Goal: Information Seeking & Learning: Learn about a topic

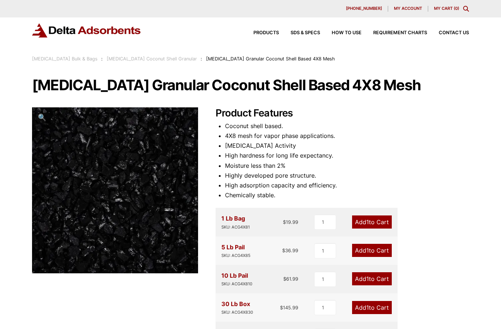
click at [76, 60] on link "[MEDICAL_DATA] Bulk & Bags" at bounding box center [65, 58] width 66 height 5
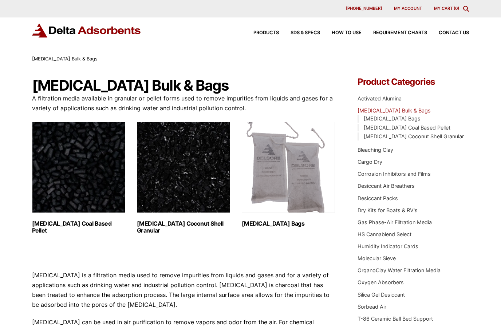
click at [47, 212] on img "Visit product category Activated Carbon Coal Based Pellet" at bounding box center [78, 167] width 93 height 91
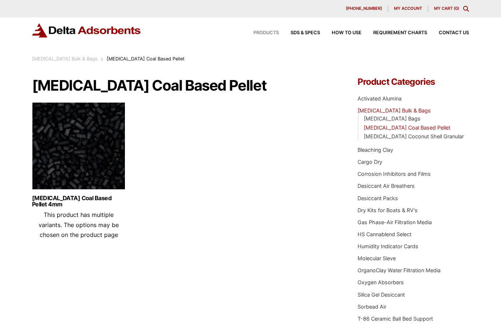
click at [267, 34] on span "Products" at bounding box center [265, 33] width 25 height 5
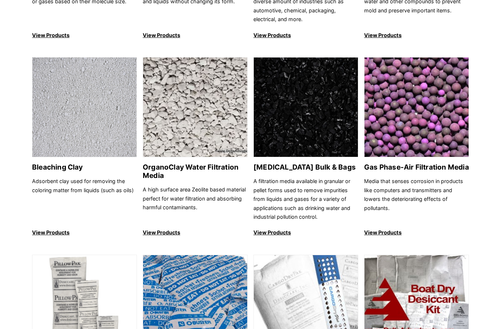
scroll to position [233, 0]
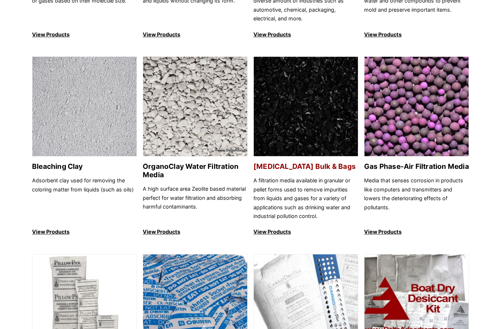
click at [304, 125] on img at bounding box center [306, 107] width 104 height 100
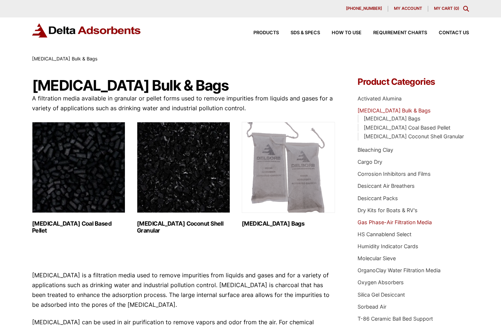
click at [363, 219] on link "Gas Phase-Air Filtration Media" at bounding box center [395, 222] width 74 height 6
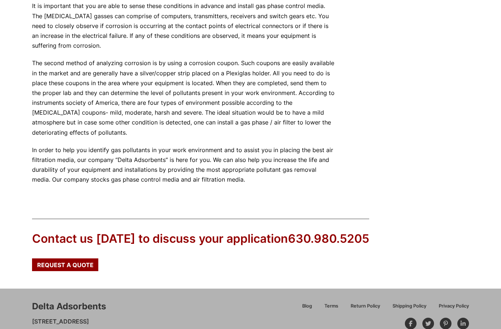
scroll to position [397, 0]
